Goal: Information Seeking & Learning: Learn about a topic

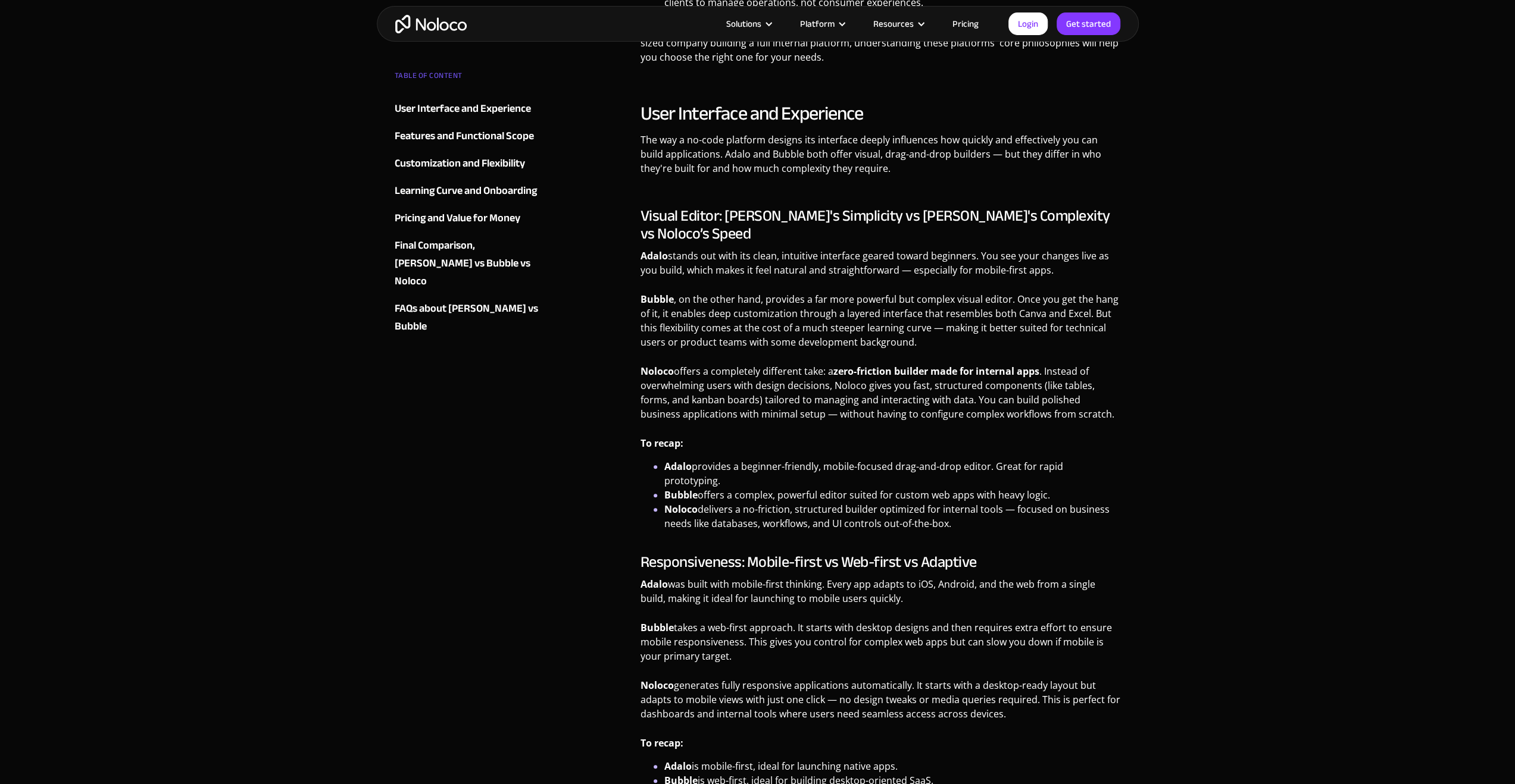
scroll to position [833, 0]
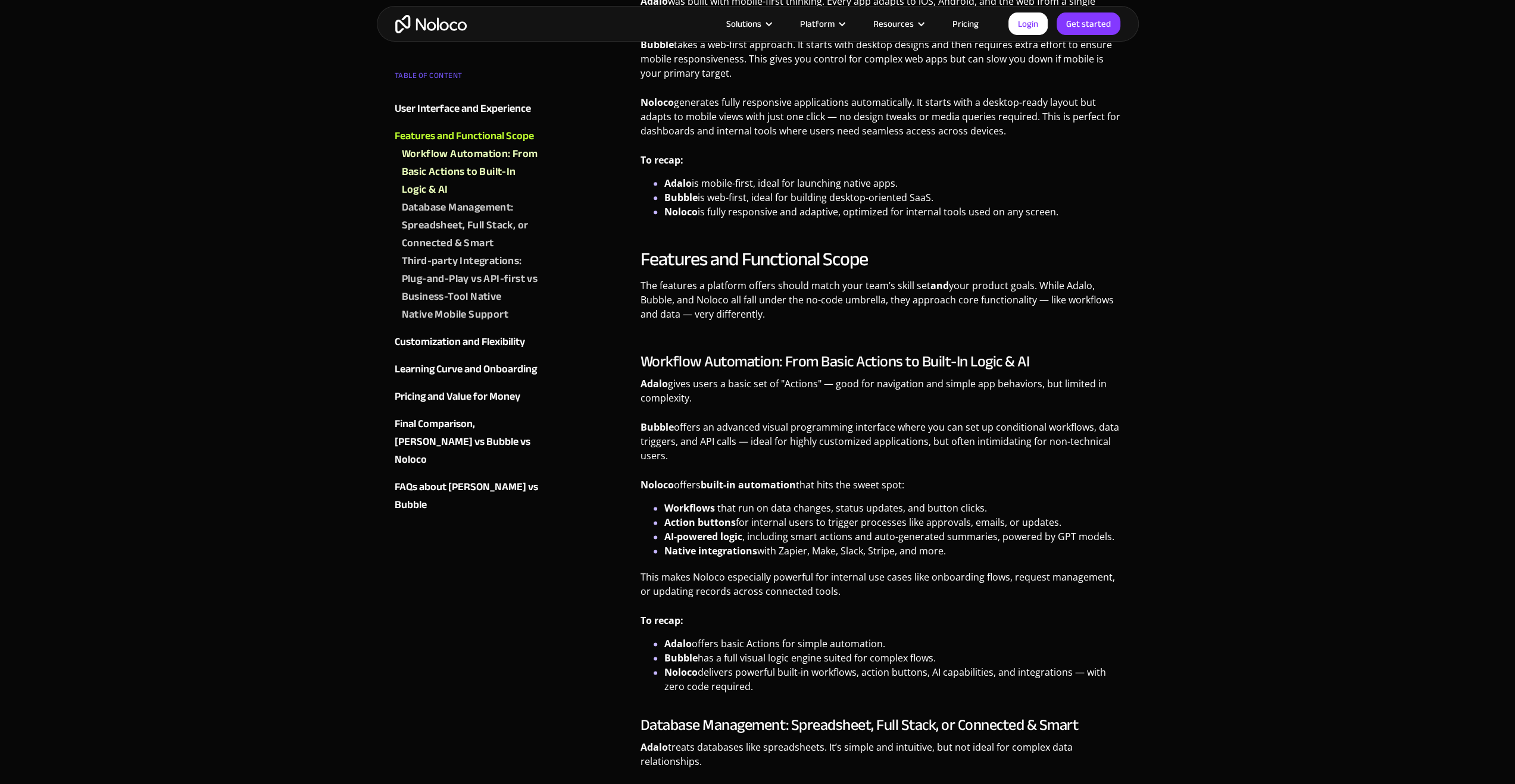
drag, startPoint x: 463, startPoint y: 626, endPoint x: 463, endPoint y: 558, distance: 68.0
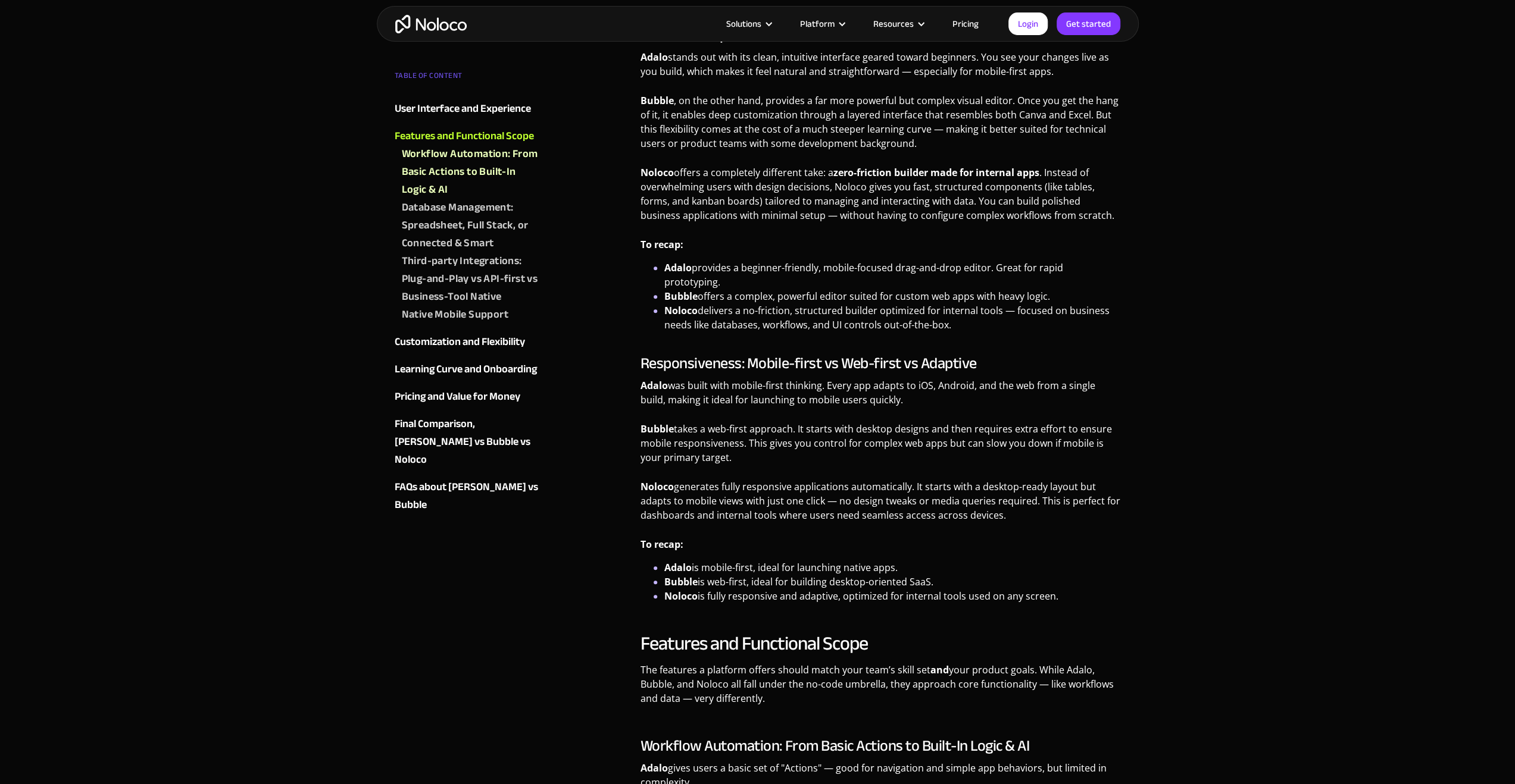
scroll to position [0, 0]
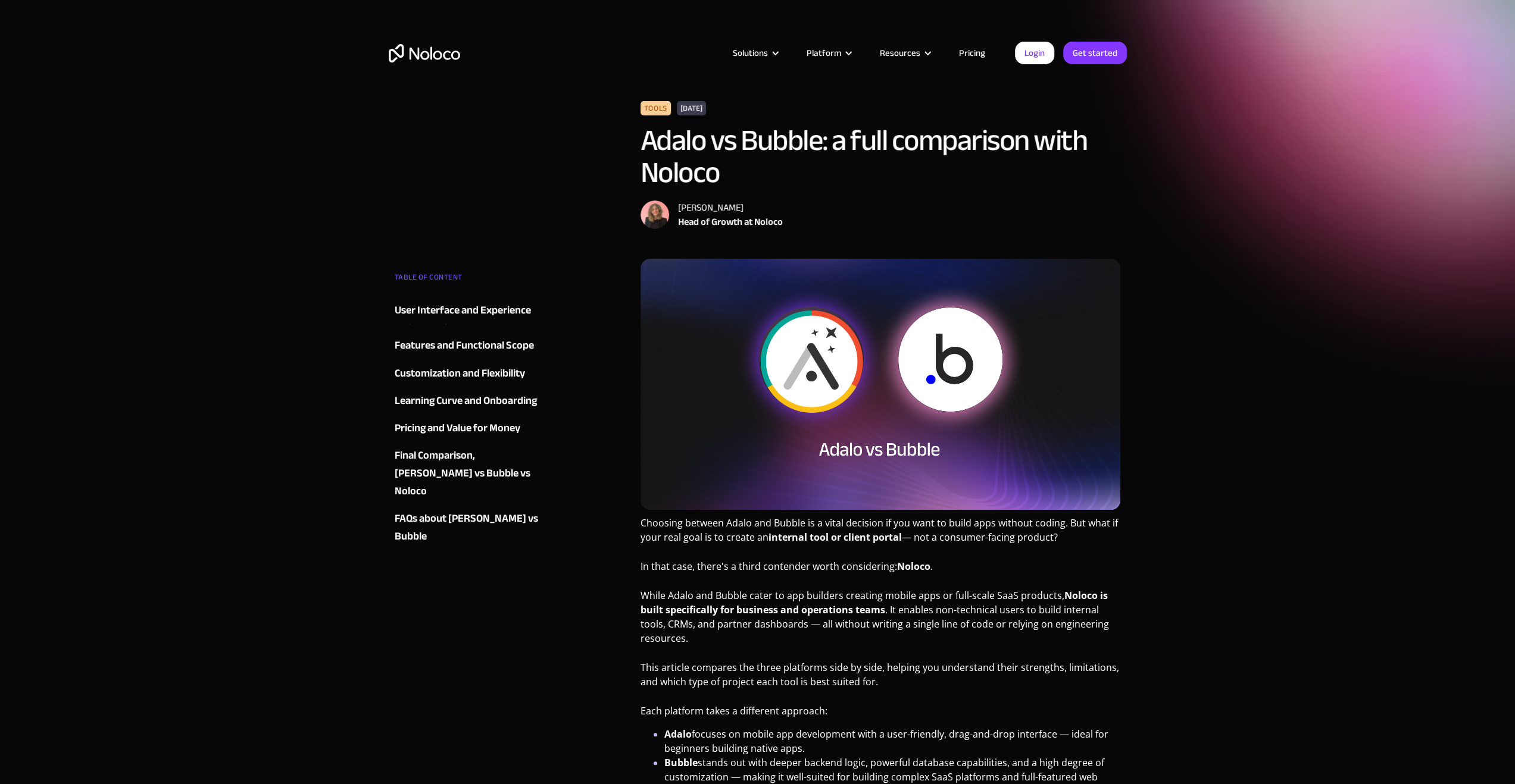
drag, startPoint x: 537, startPoint y: 625, endPoint x: 554, endPoint y: 71, distance: 554.3
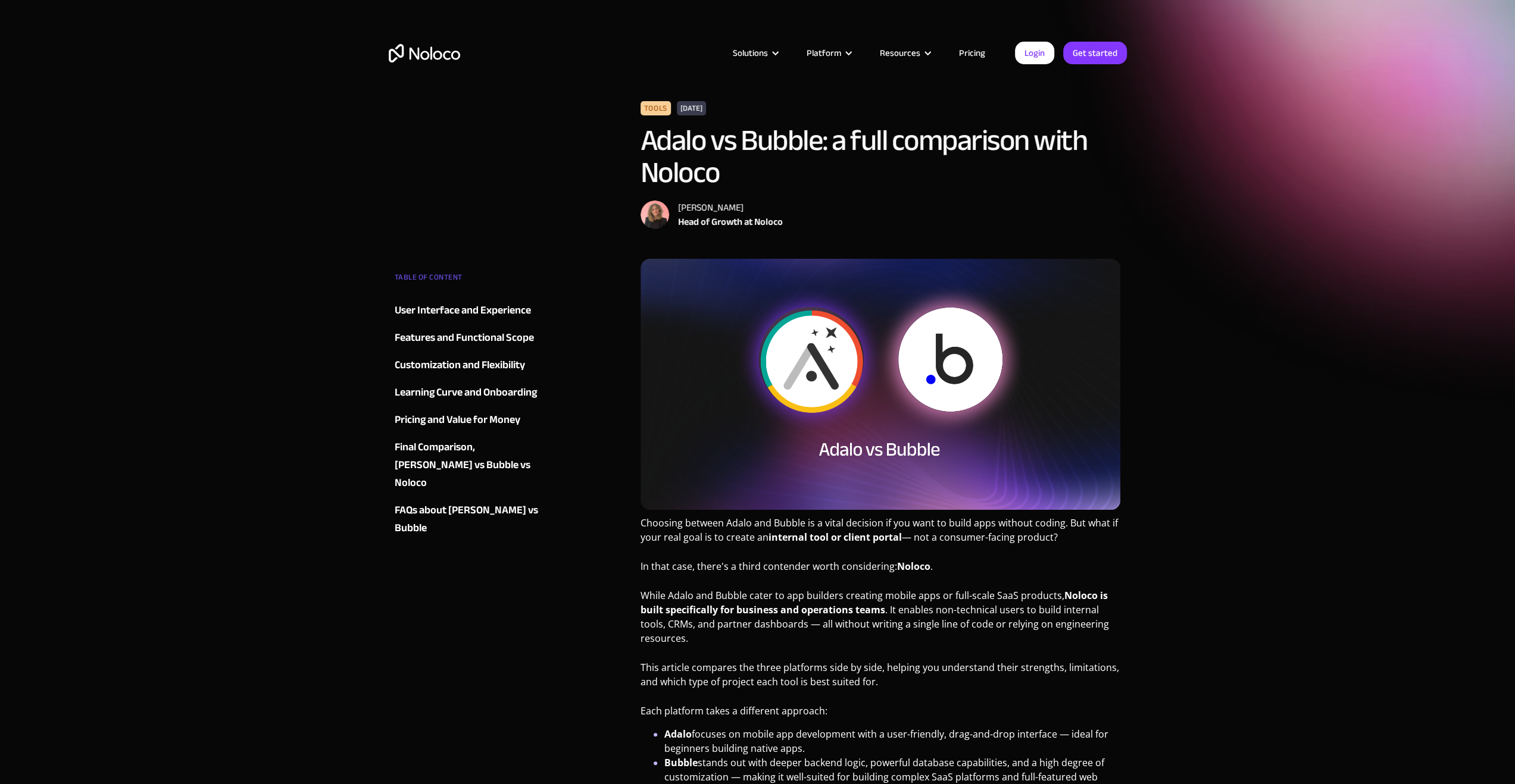
click at [966, 53] on link "Pricing" at bounding box center [971, 52] width 56 height 16
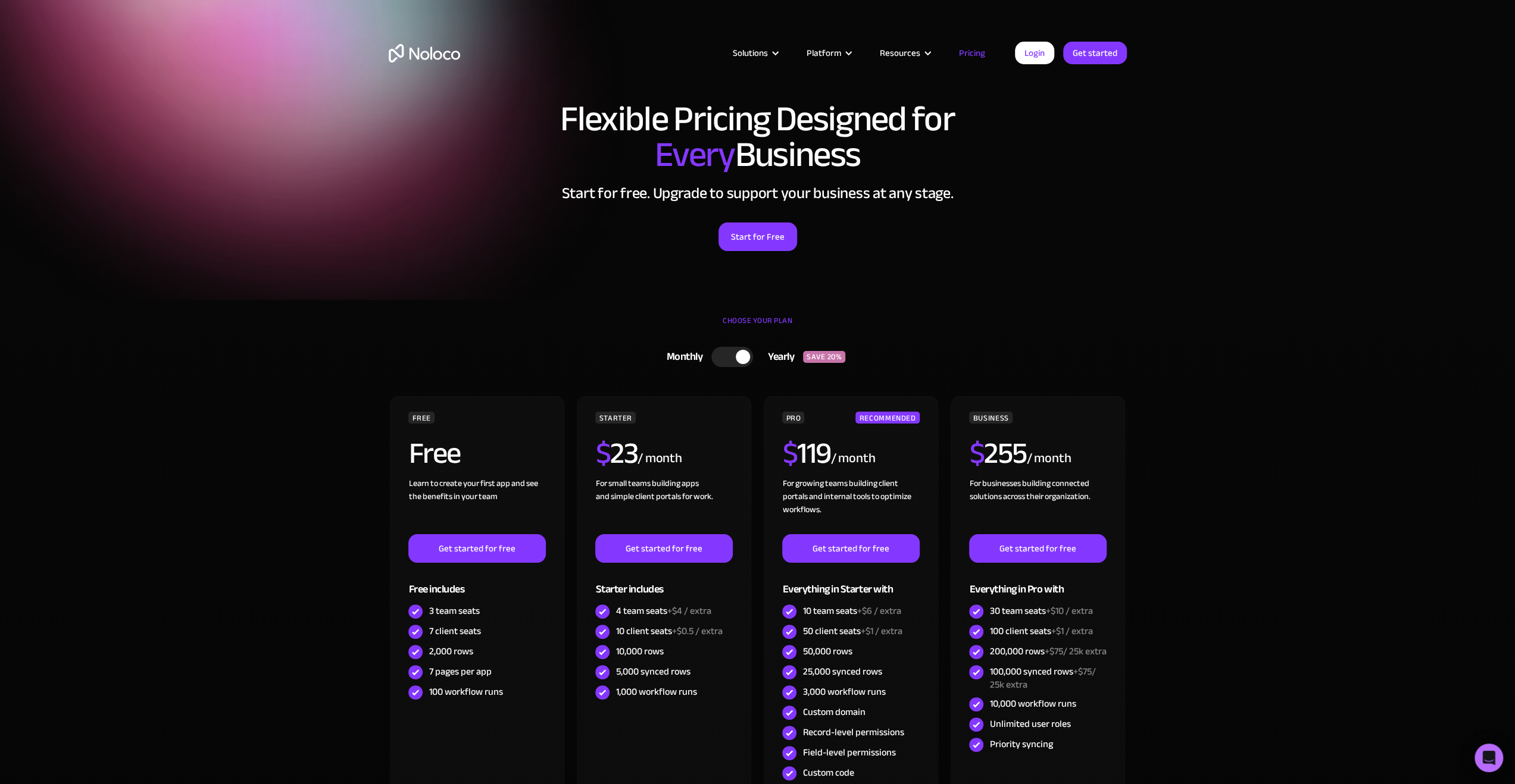
click at [406, 72] on div "Solutions Use Cases Business Types Project Management Keep track of customers, …" at bounding box center [758, 65] width 762 height 71
click at [424, 59] on img "home" at bounding box center [424, 53] width 71 height 18
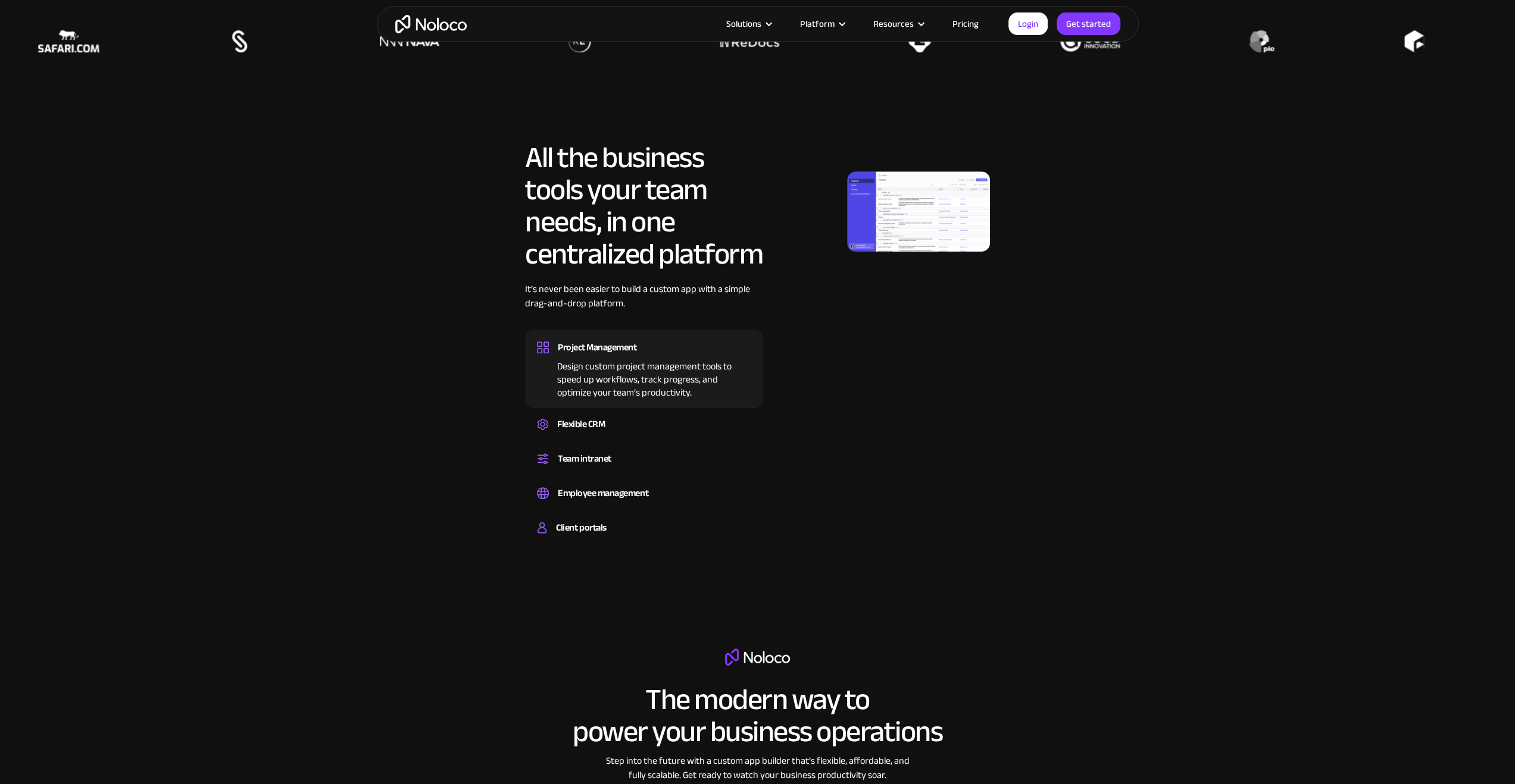
scroll to position [1130, 0]
